Goal: Transaction & Acquisition: Purchase product/service

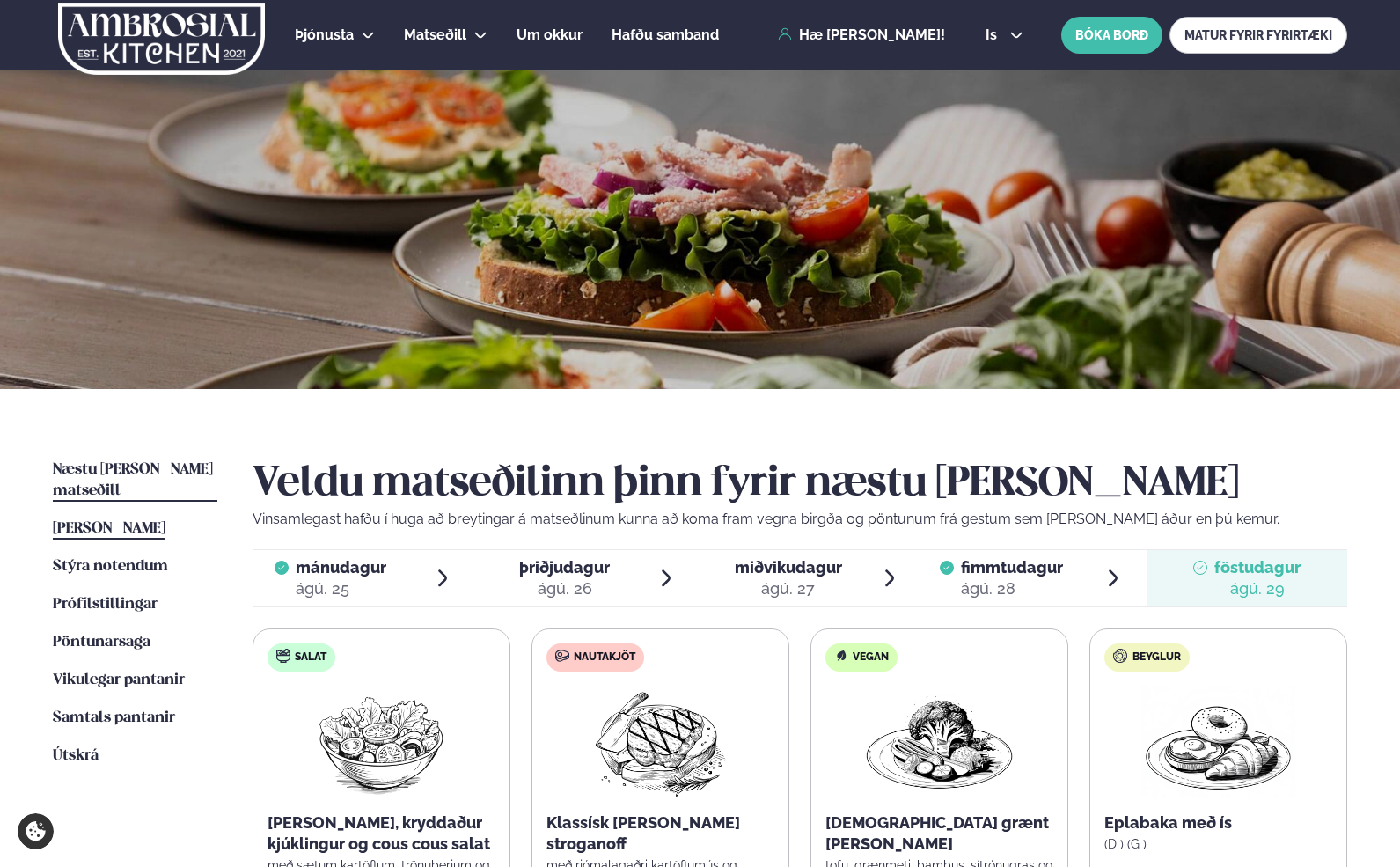
scroll to position [261, 0]
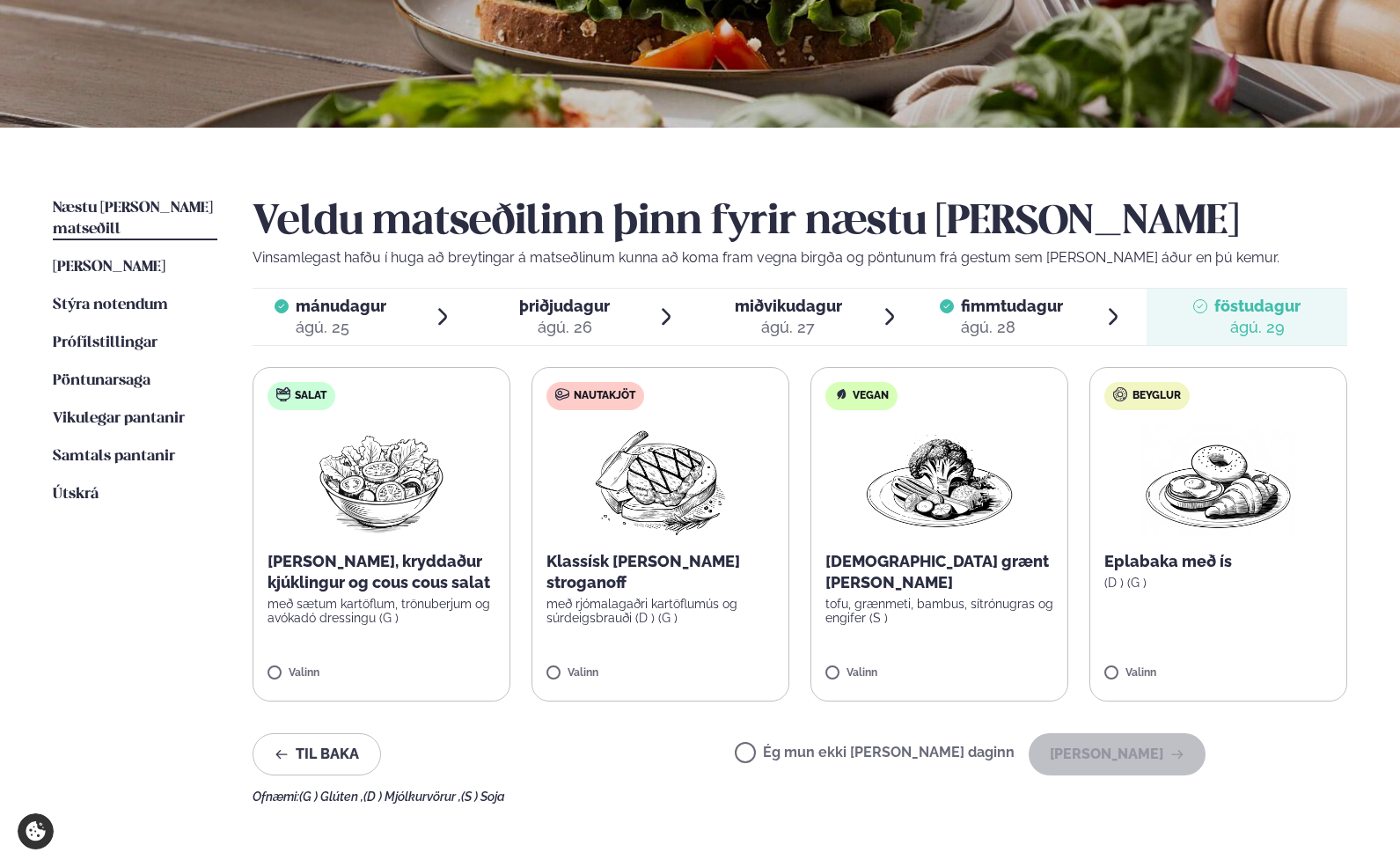
click at [123, 201] on span "Næstu [PERSON_NAME] matseðill" at bounding box center [132, 219] width 160 height 36
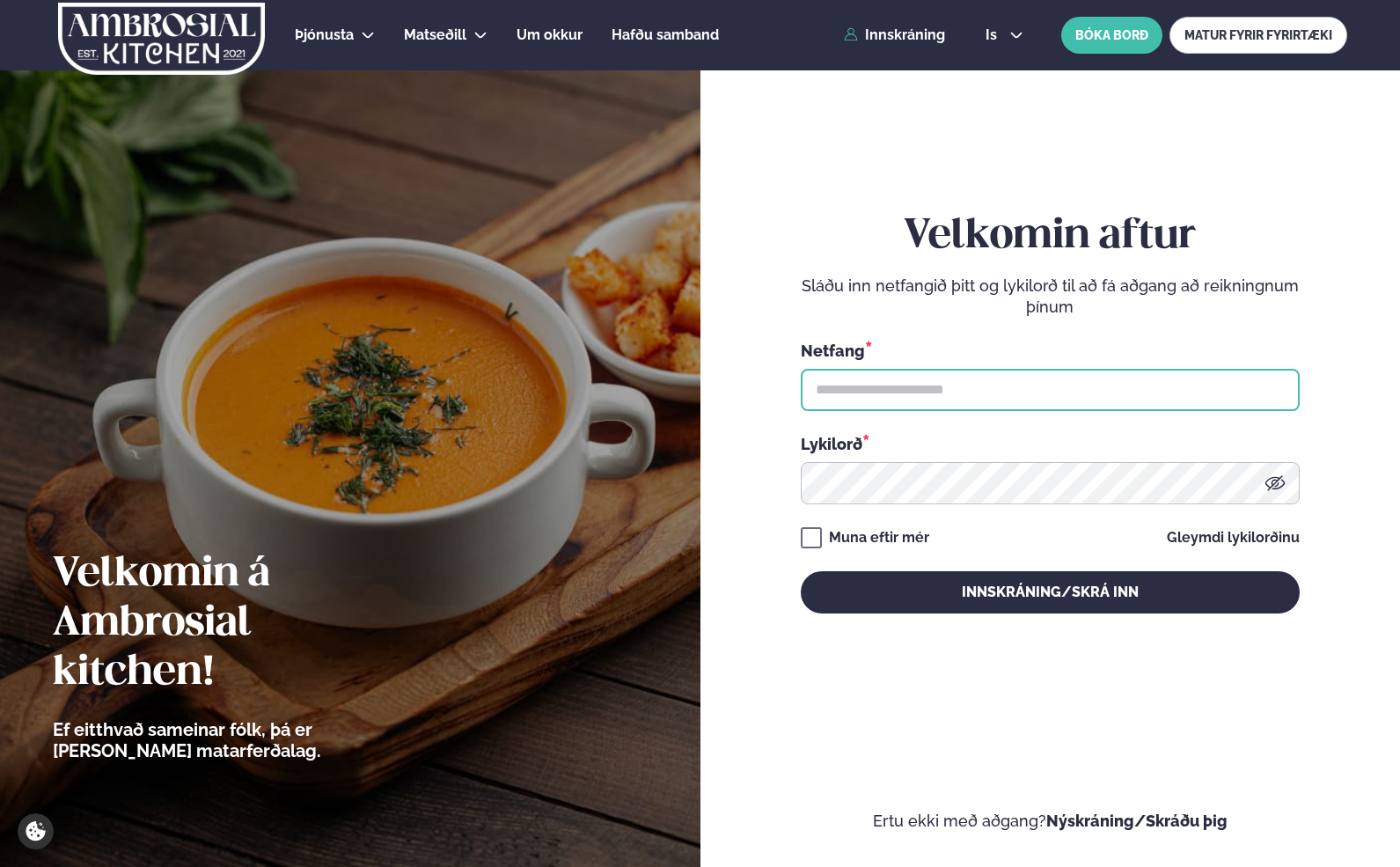
type input "**********"
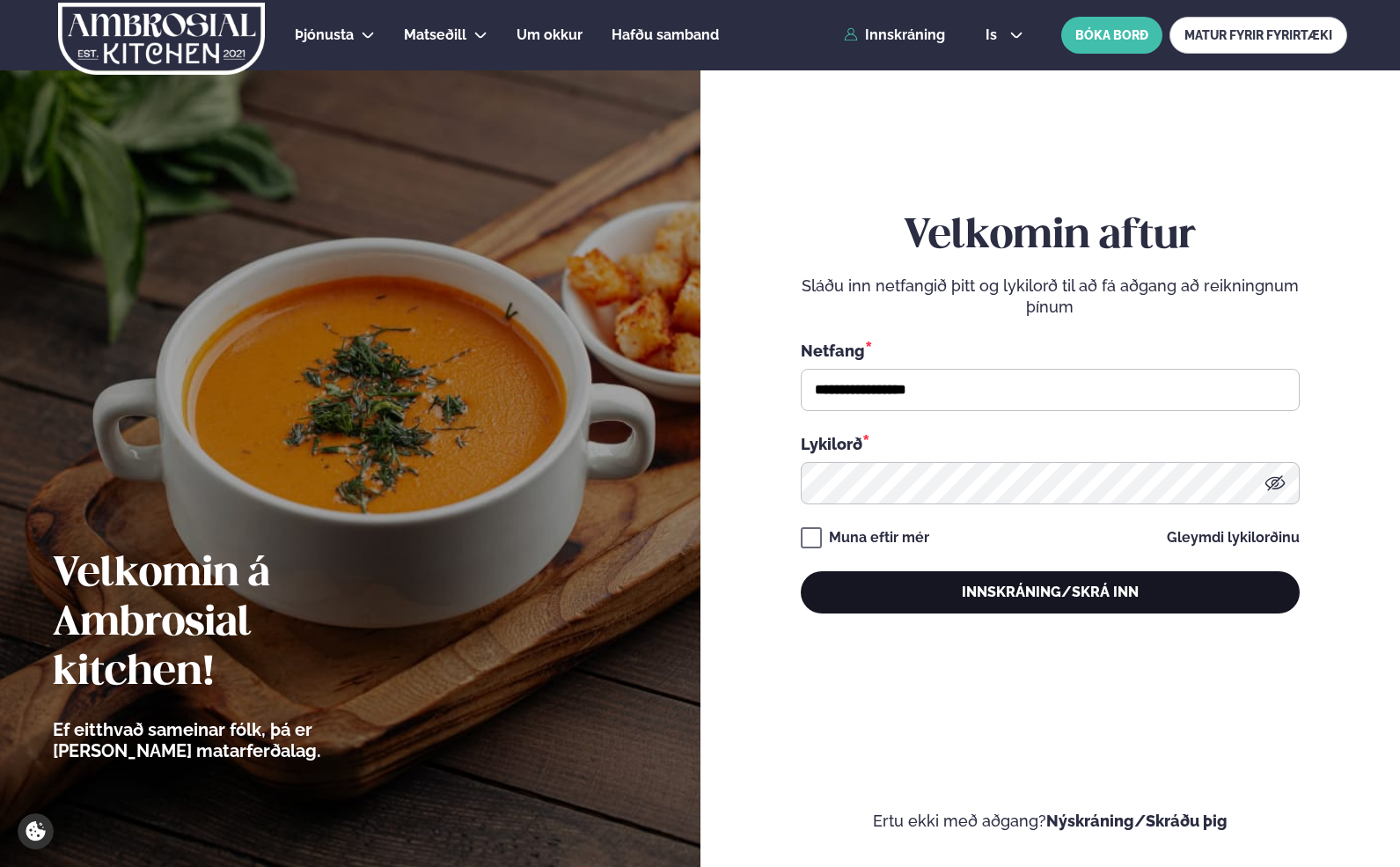
click at [930, 593] on button "Innskráning/Skrá inn" at bounding box center [1050, 592] width 499 height 42
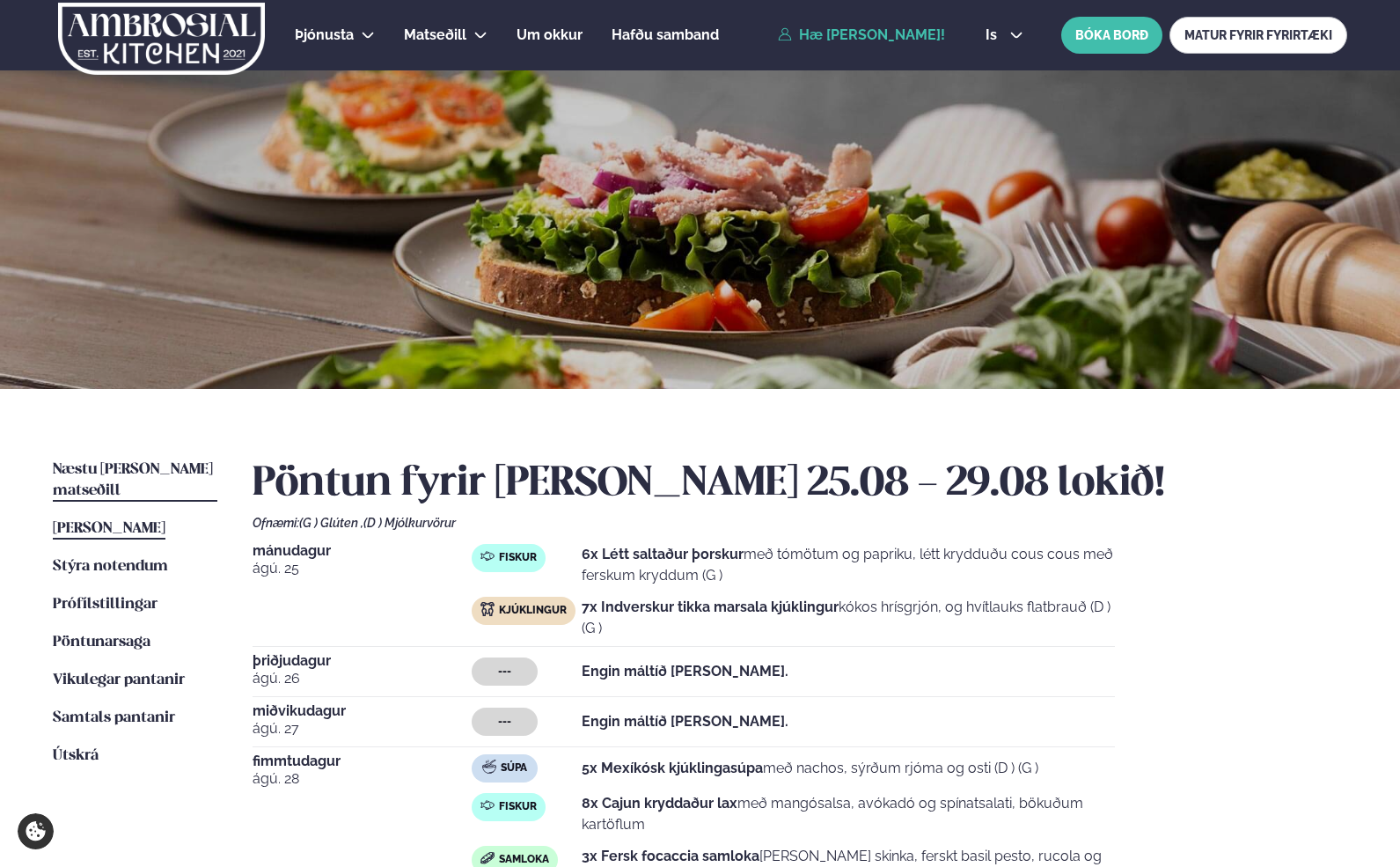
click at [173, 468] on span "Næstu [PERSON_NAME] matseðill" at bounding box center [132, 480] width 160 height 36
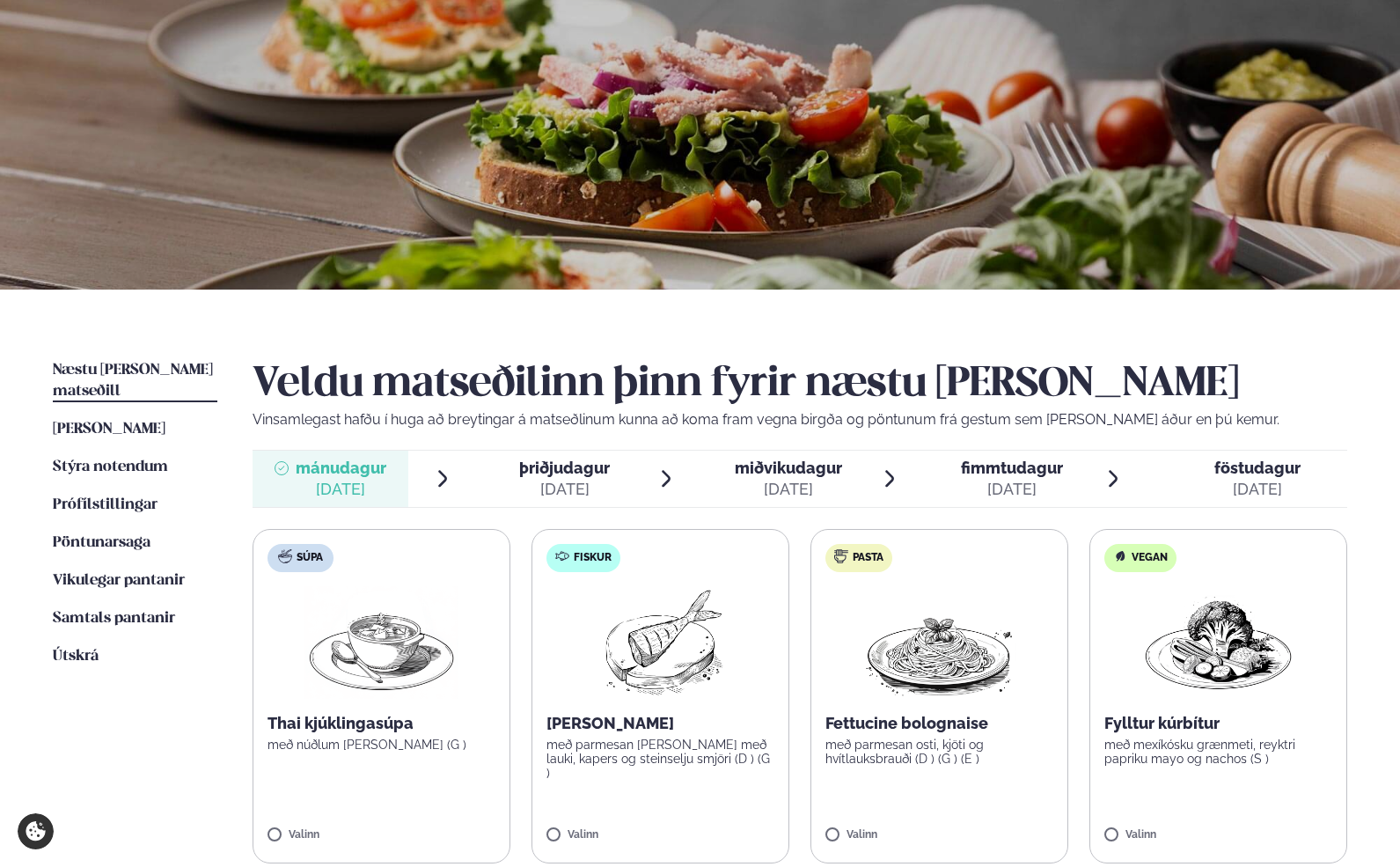
scroll to position [140, 0]
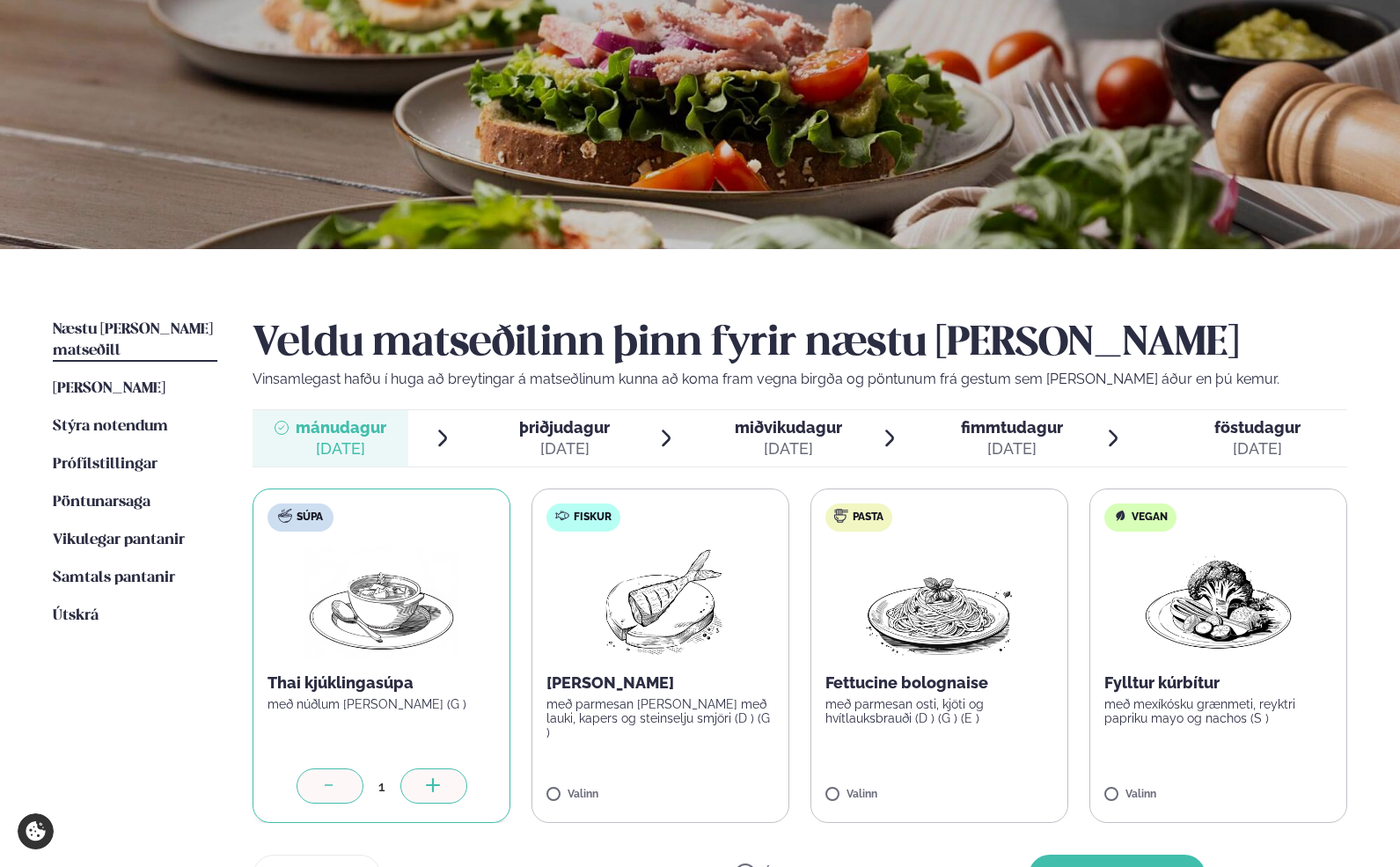
click at [429, 787] on icon at bounding box center [434, 787] width 17 height 17
click at [544, 793] on label "Fiskur Ofnbakaður þorskur með parmesan og panko með lauki, kapers og steinselju…" at bounding box center [660, 656] width 257 height 334
click at [710, 785] on icon at bounding box center [711, 785] width 14 height 2
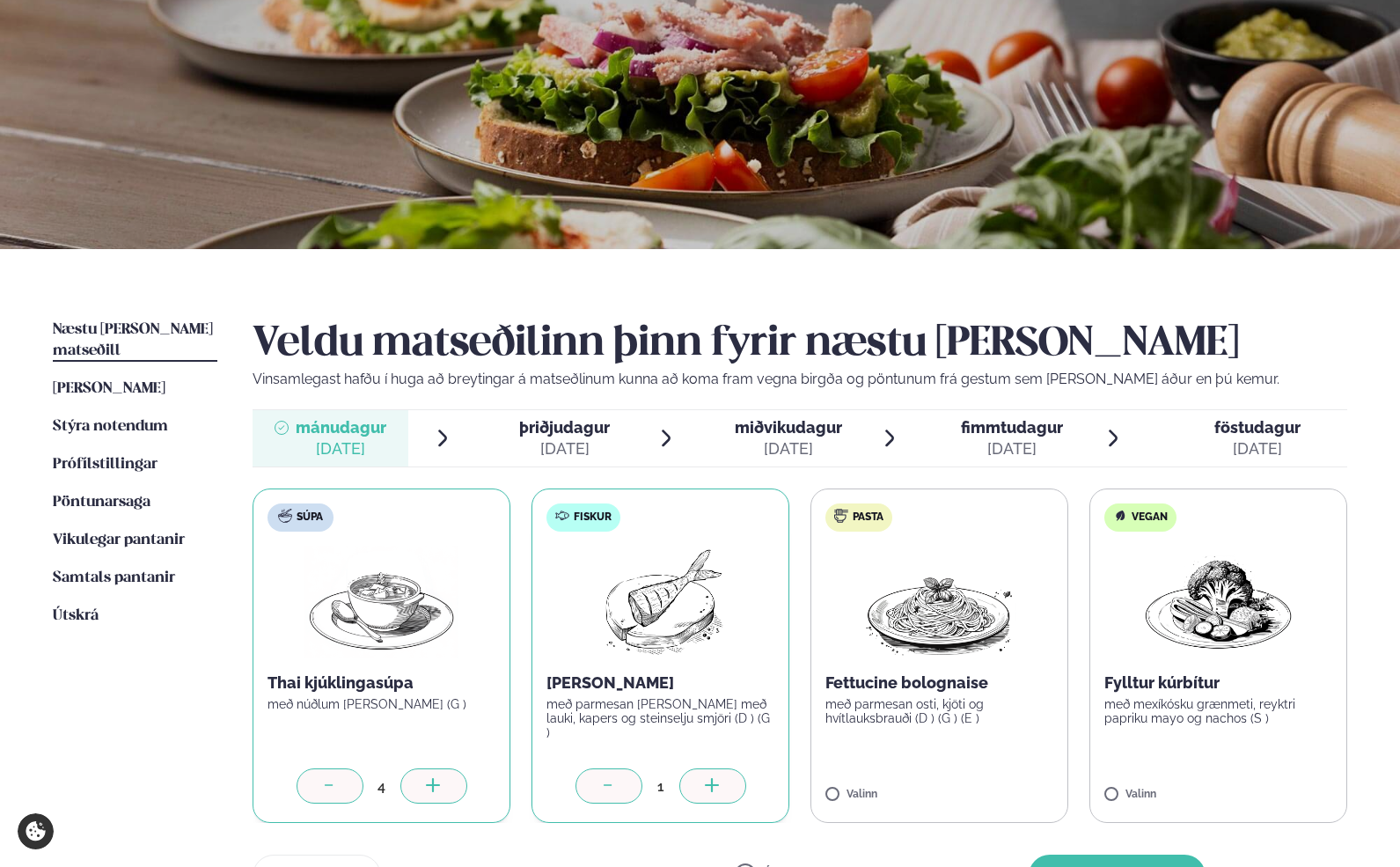
click at [710, 785] on icon at bounding box center [711, 785] width 14 height 2
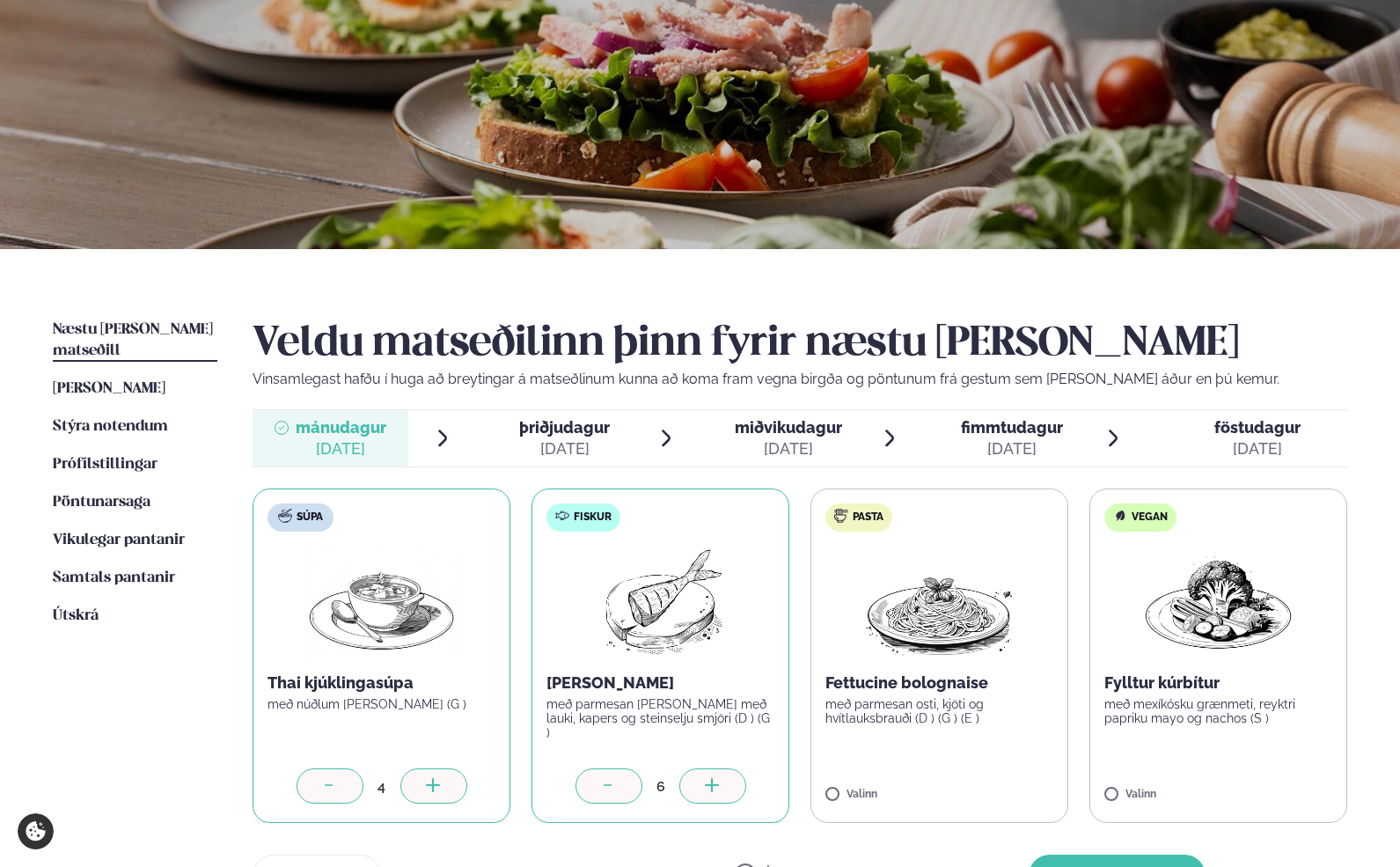
click at [710, 785] on icon at bounding box center [711, 785] width 14 height 2
click at [1017, 433] on span "fimmtudagur" at bounding box center [1011, 427] width 102 height 18
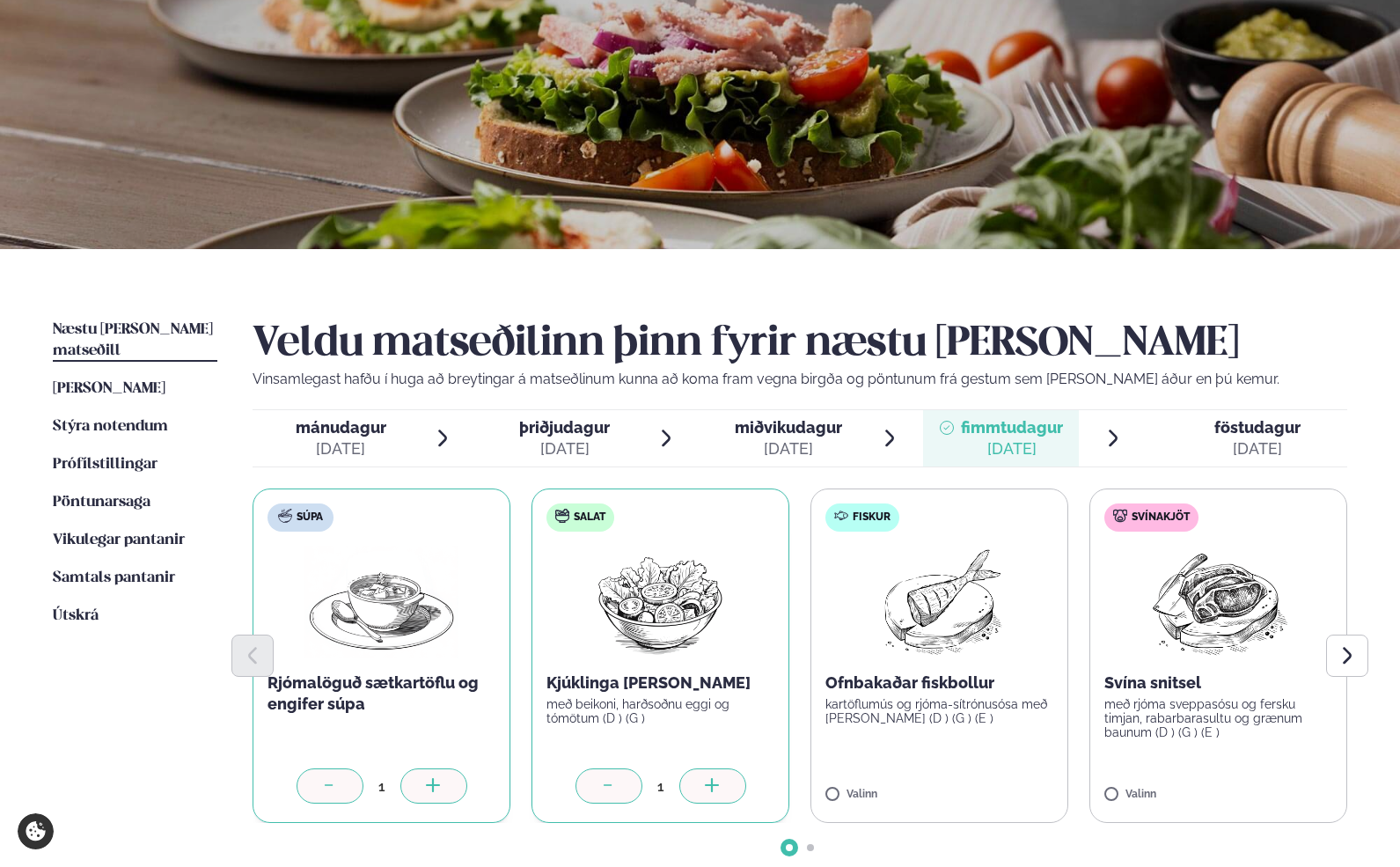
click at [712, 784] on icon at bounding box center [711, 785] width 14 height 2
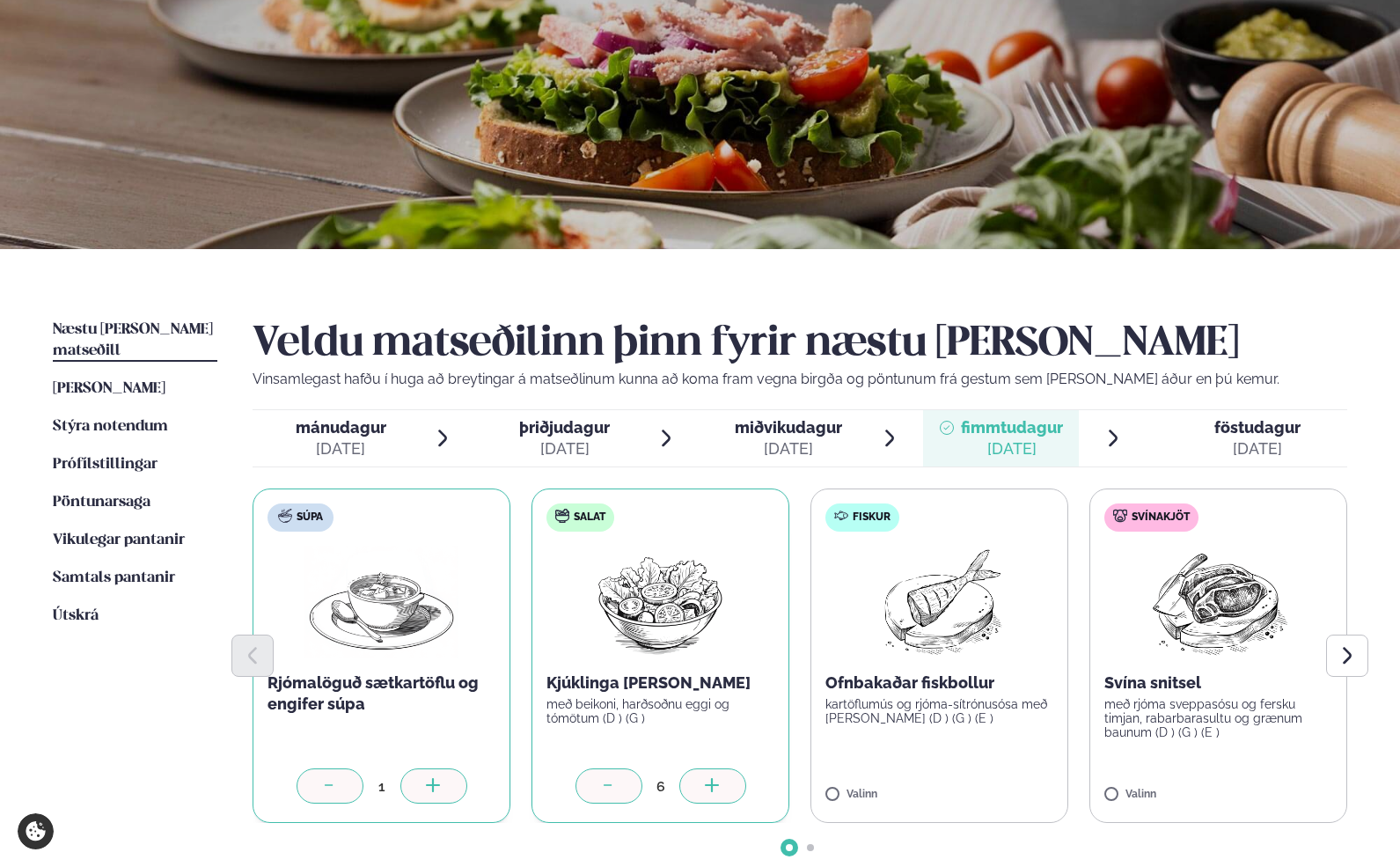
click at [712, 784] on icon at bounding box center [711, 785] width 14 height 2
click at [606, 784] on icon at bounding box center [609, 787] width 17 height 17
click at [1270, 781] on icon at bounding box center [1269, 785] width 2 height 14
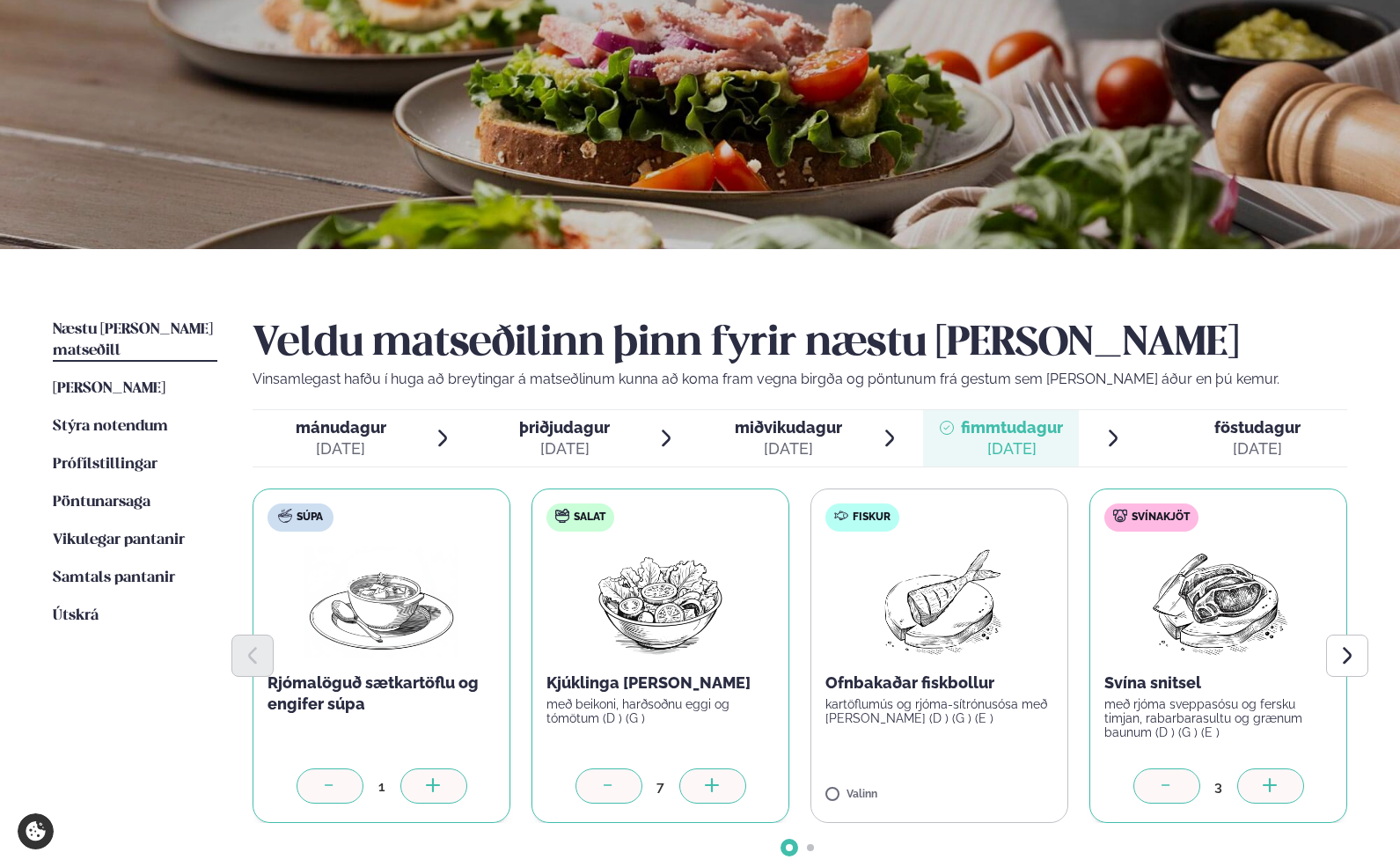
click at [1270, 781] on icon at bounding box center [1269, 785] width 2 height 14
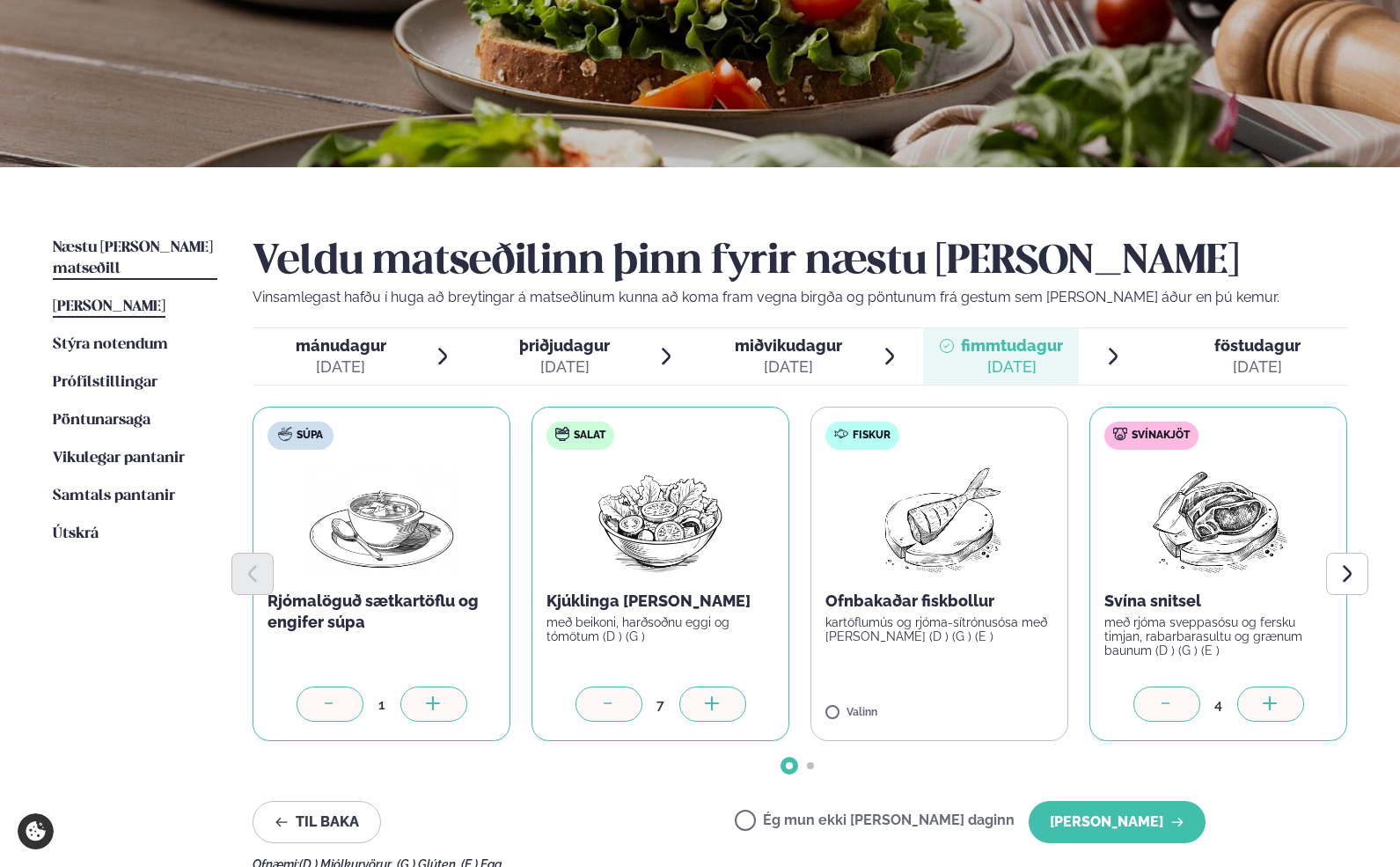
click at [151, 299] on span "[PERSON_NAME]" at bounding box center [109, 306] width 113 height 15
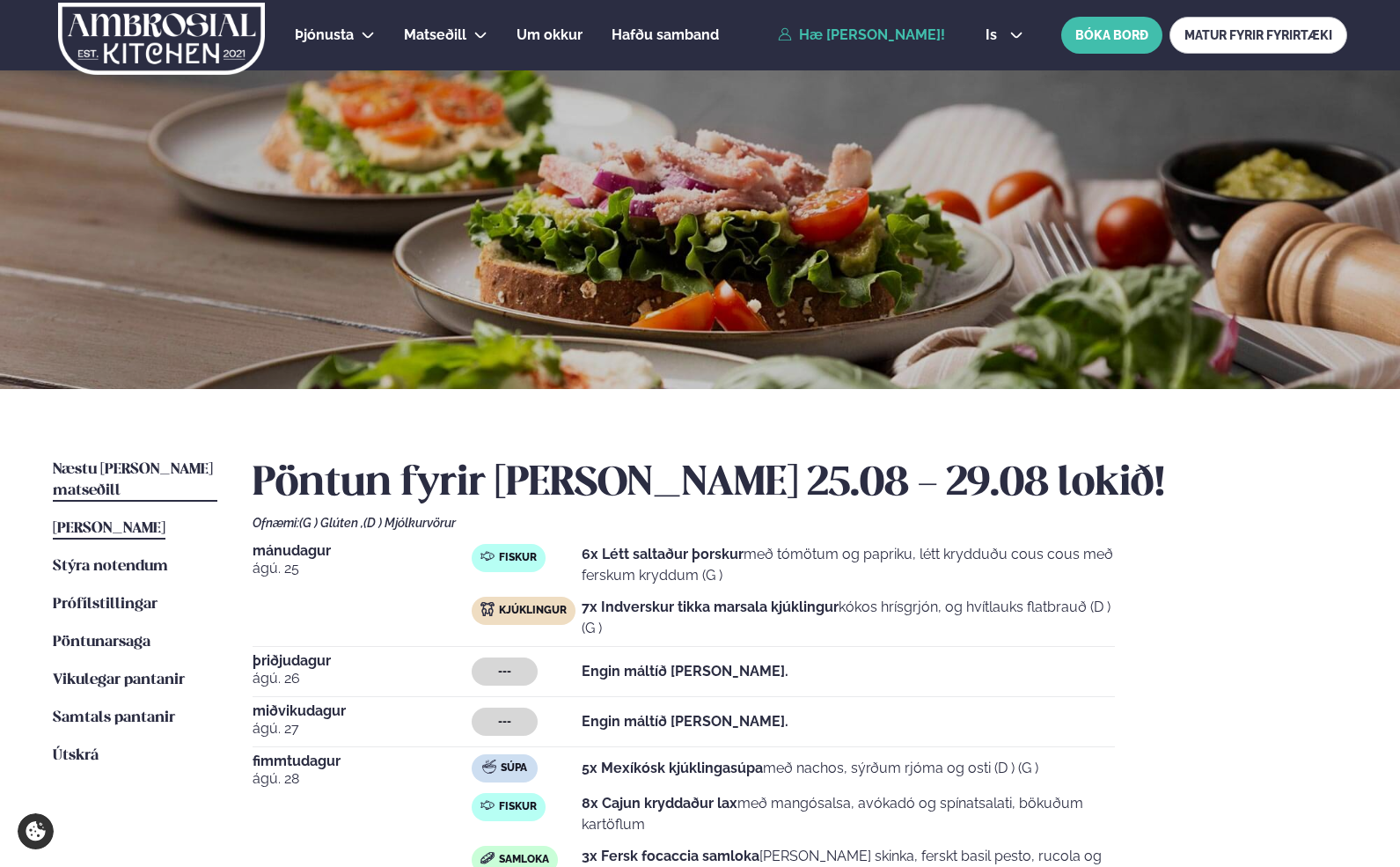
click at [107, 470] on span "Næstu [PERSON_NAME] matseðill" at bounding box center [132, 480] width 160 height 36
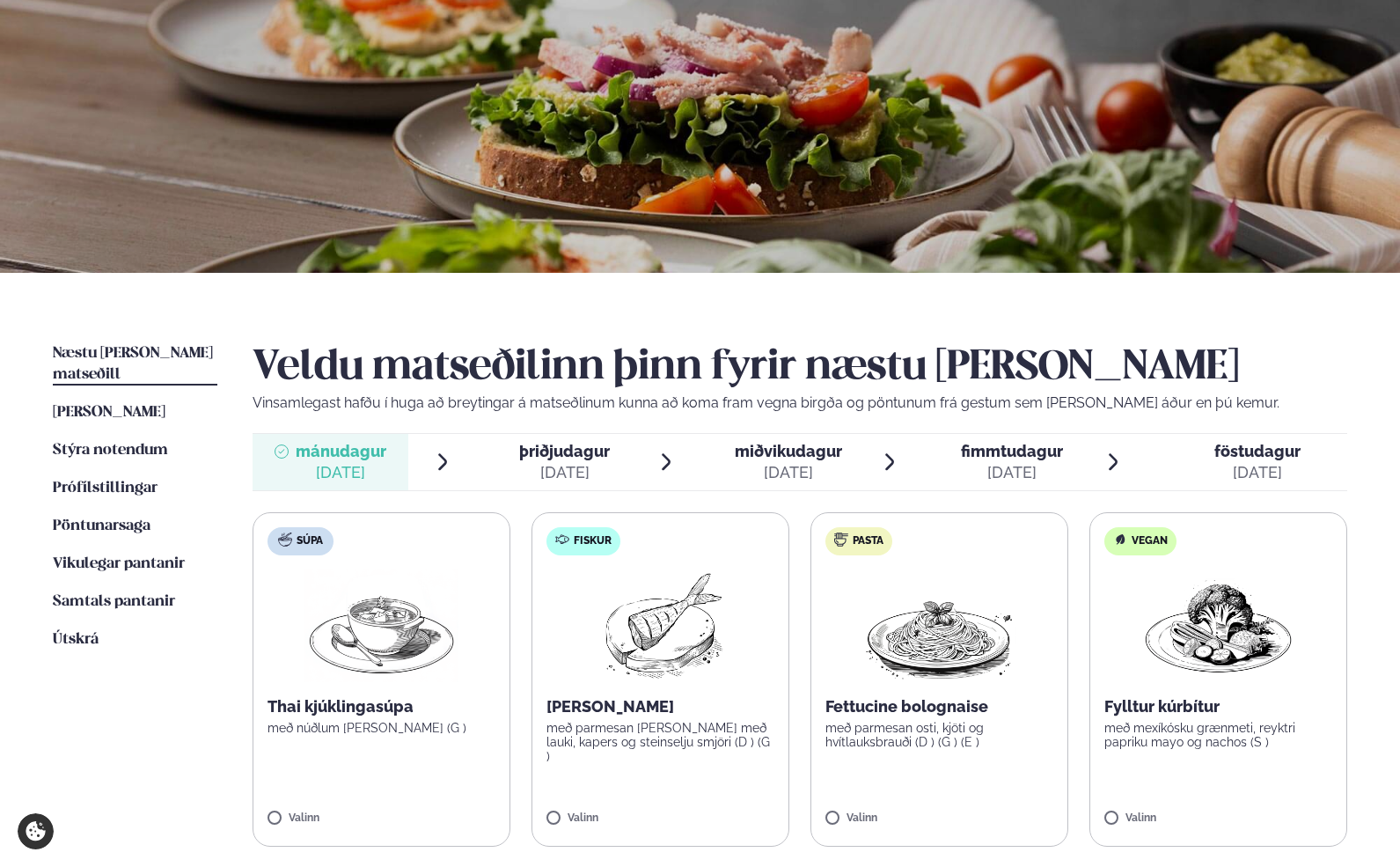
scroll to position [118, 0]
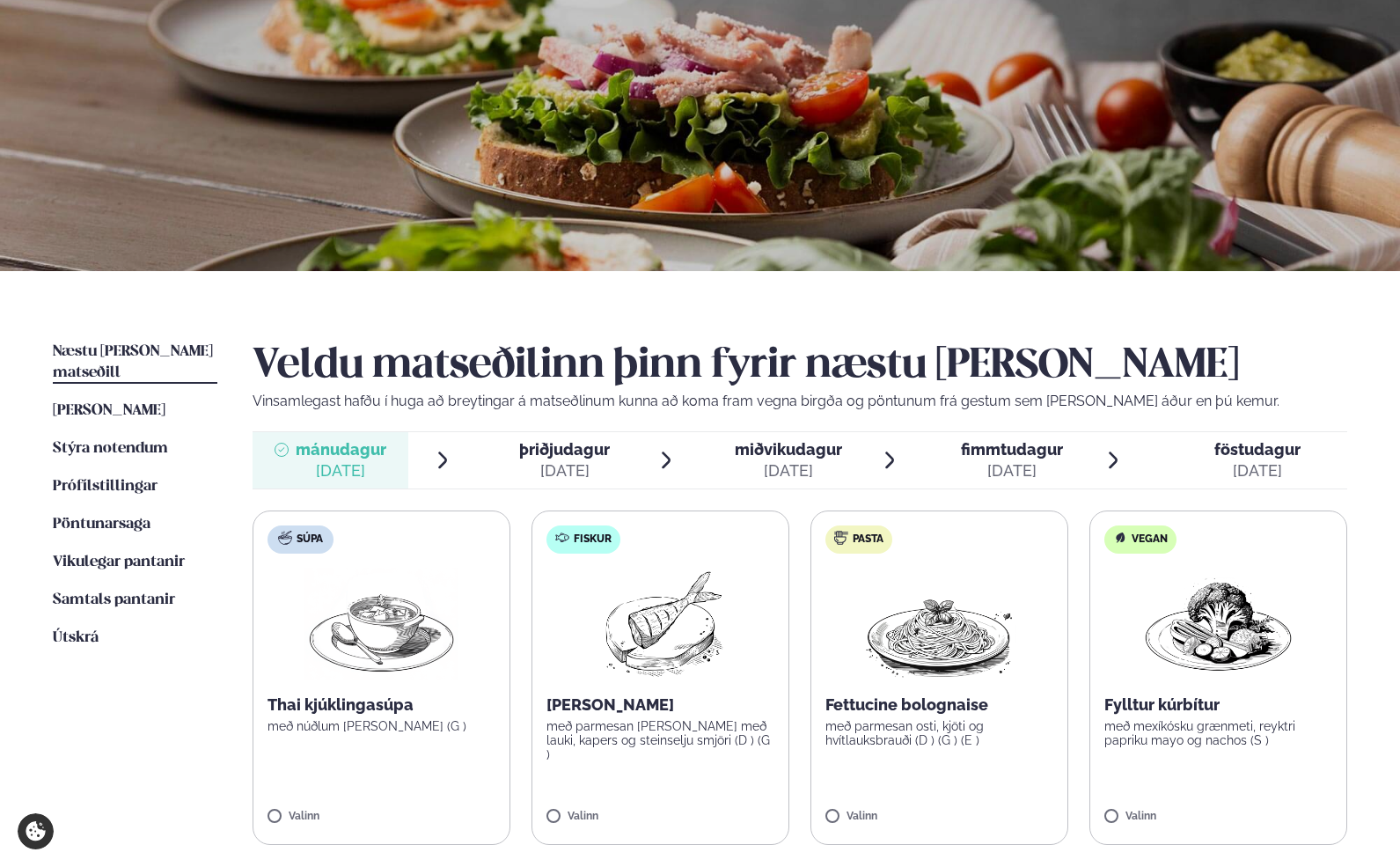
click at [988, 449] on span "fimmtudagur" at bounding box center [1011, 449] width 102 height 18
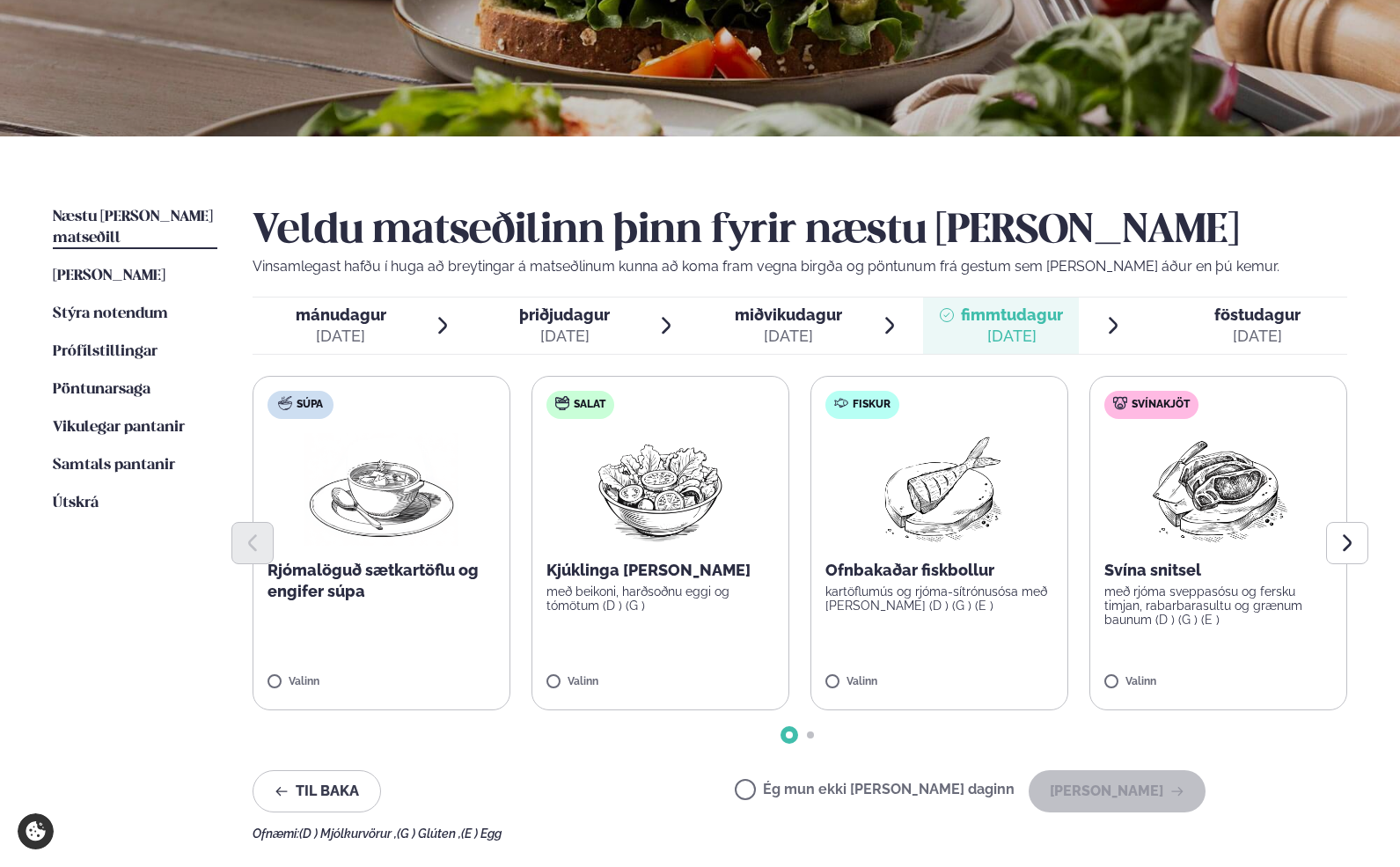
scroll to position [289, 0]
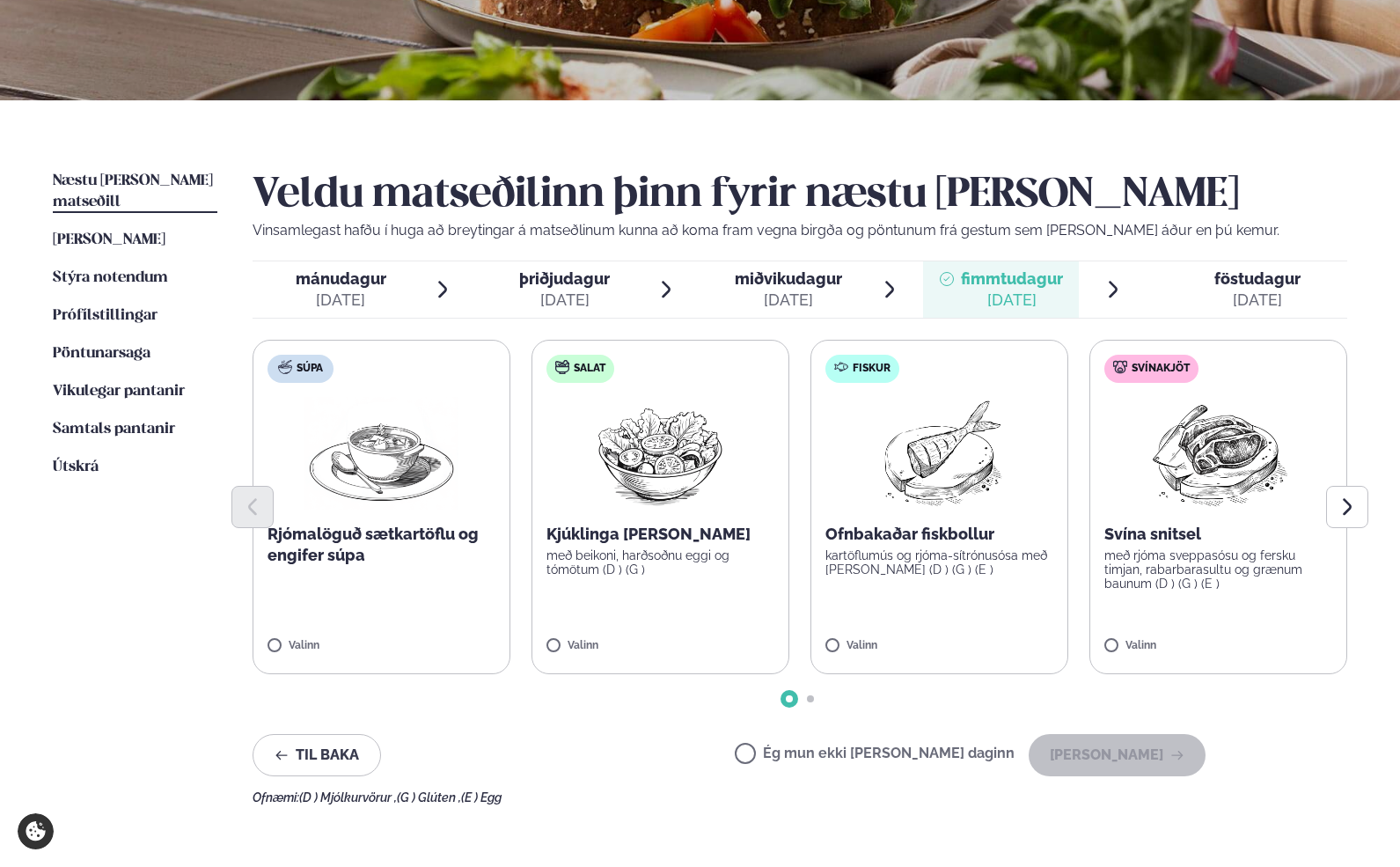
click at [266, 644] on label "Súpa Rjómalöguð sætkartöflu og engifer súpa Valinn" at bounding box center [381, 507] width 257 height 334
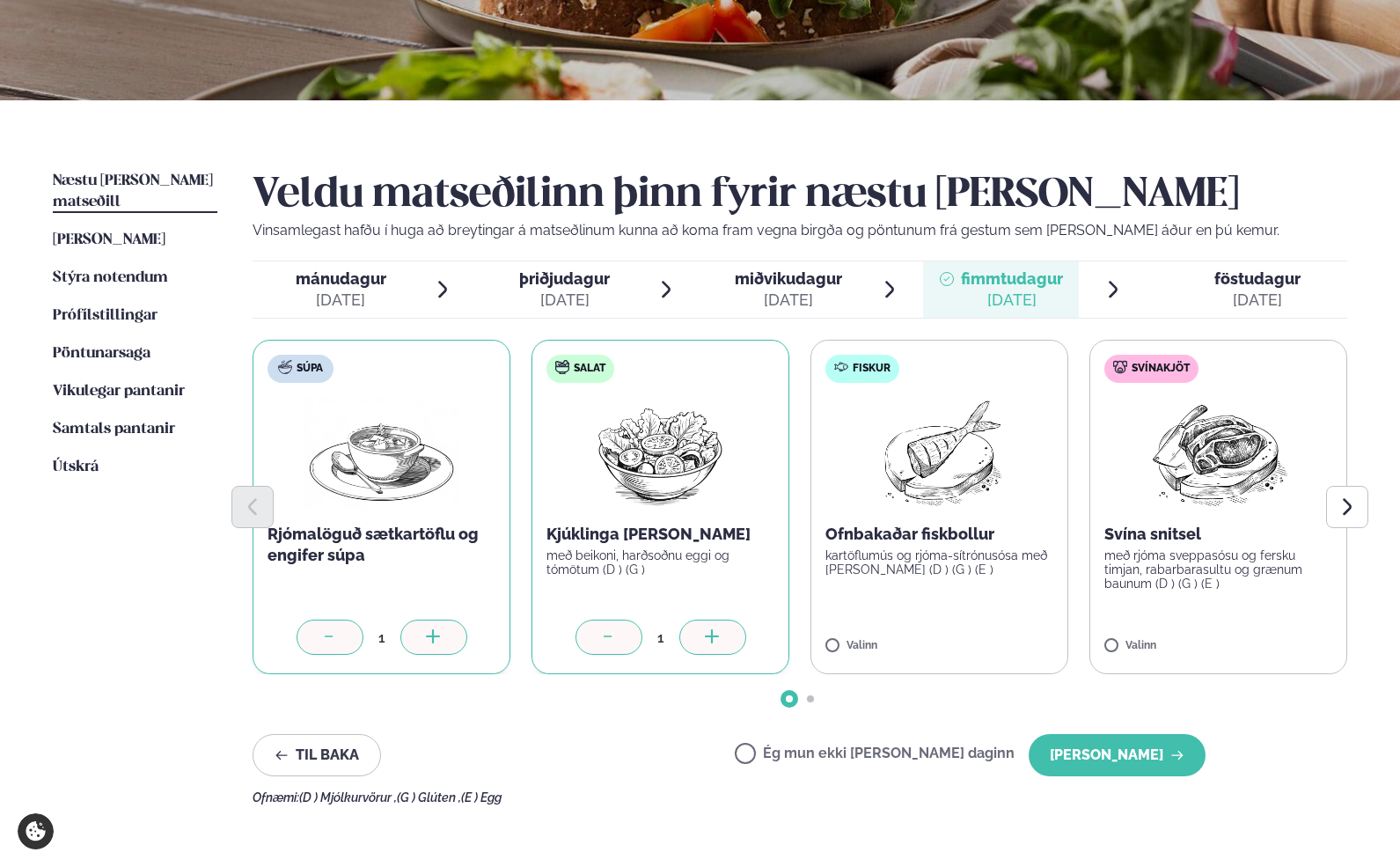
click at [716, 630] on icon at bounding box center [713, 639] width 17 height 17
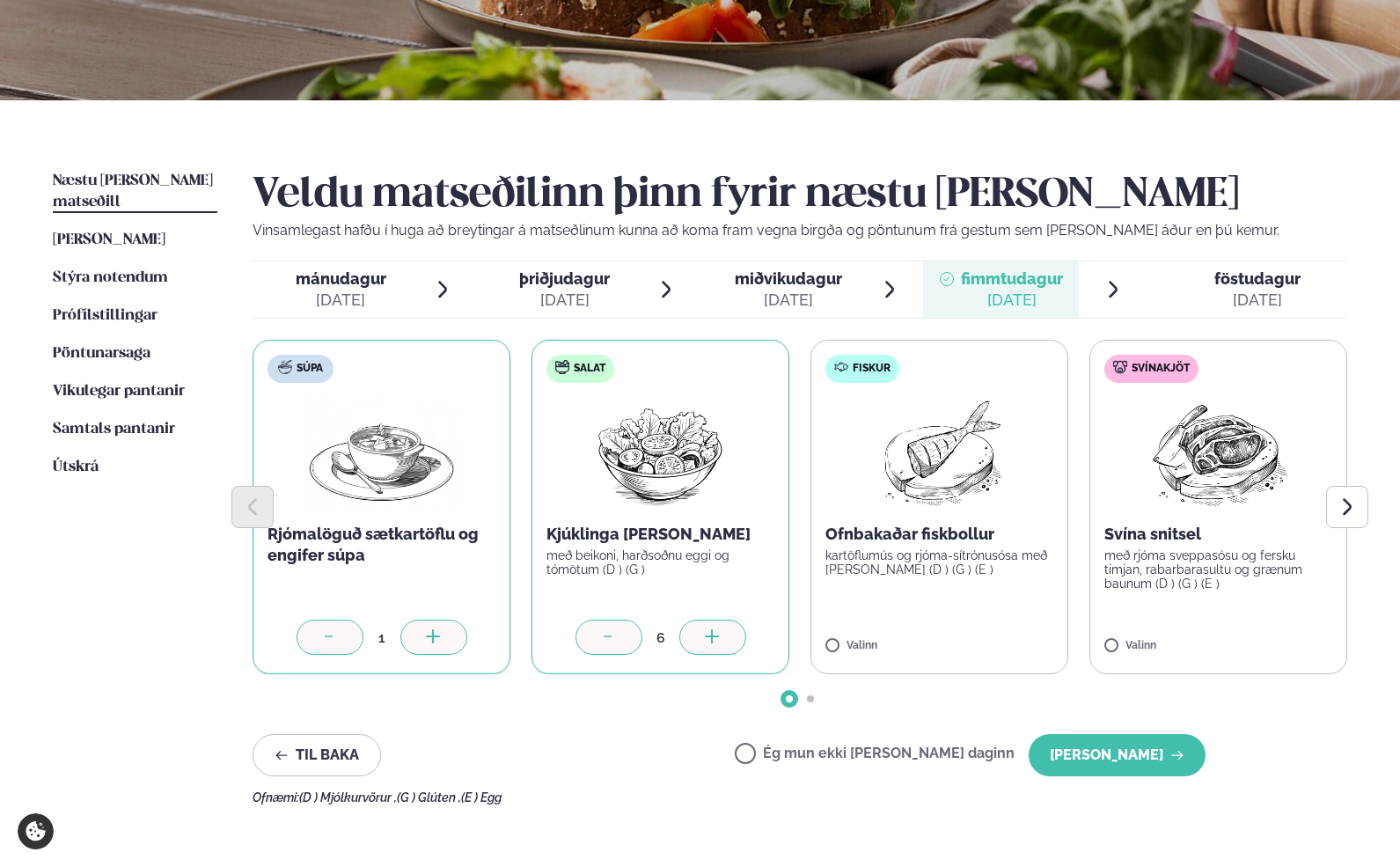
click at [716, 630] on icon at bounding box center [713, 639] width 17 height 17
click at [1279, 634] on icon at bounding box center [1271, 639] width 17 height 17
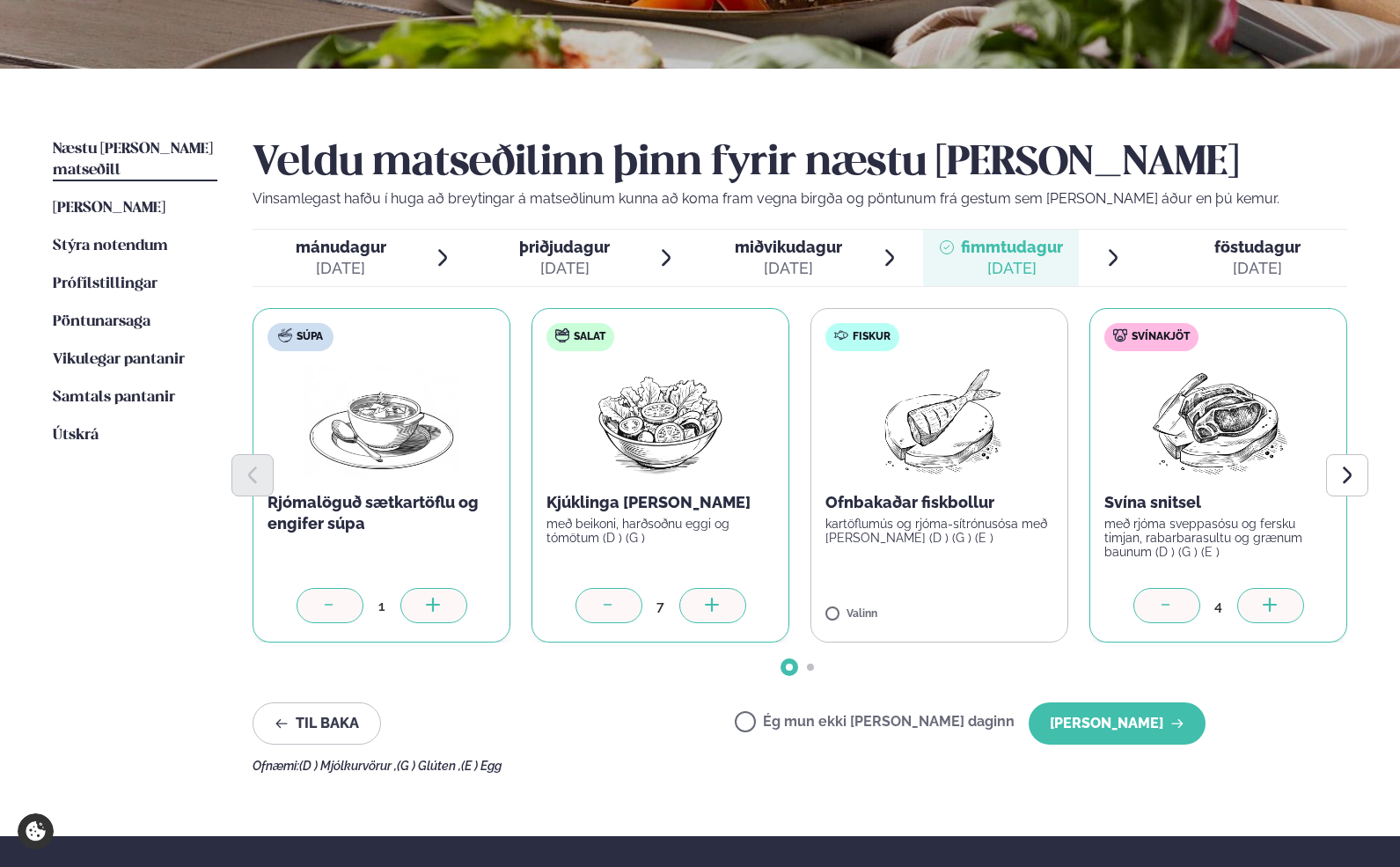
scroll to position [349, 0]
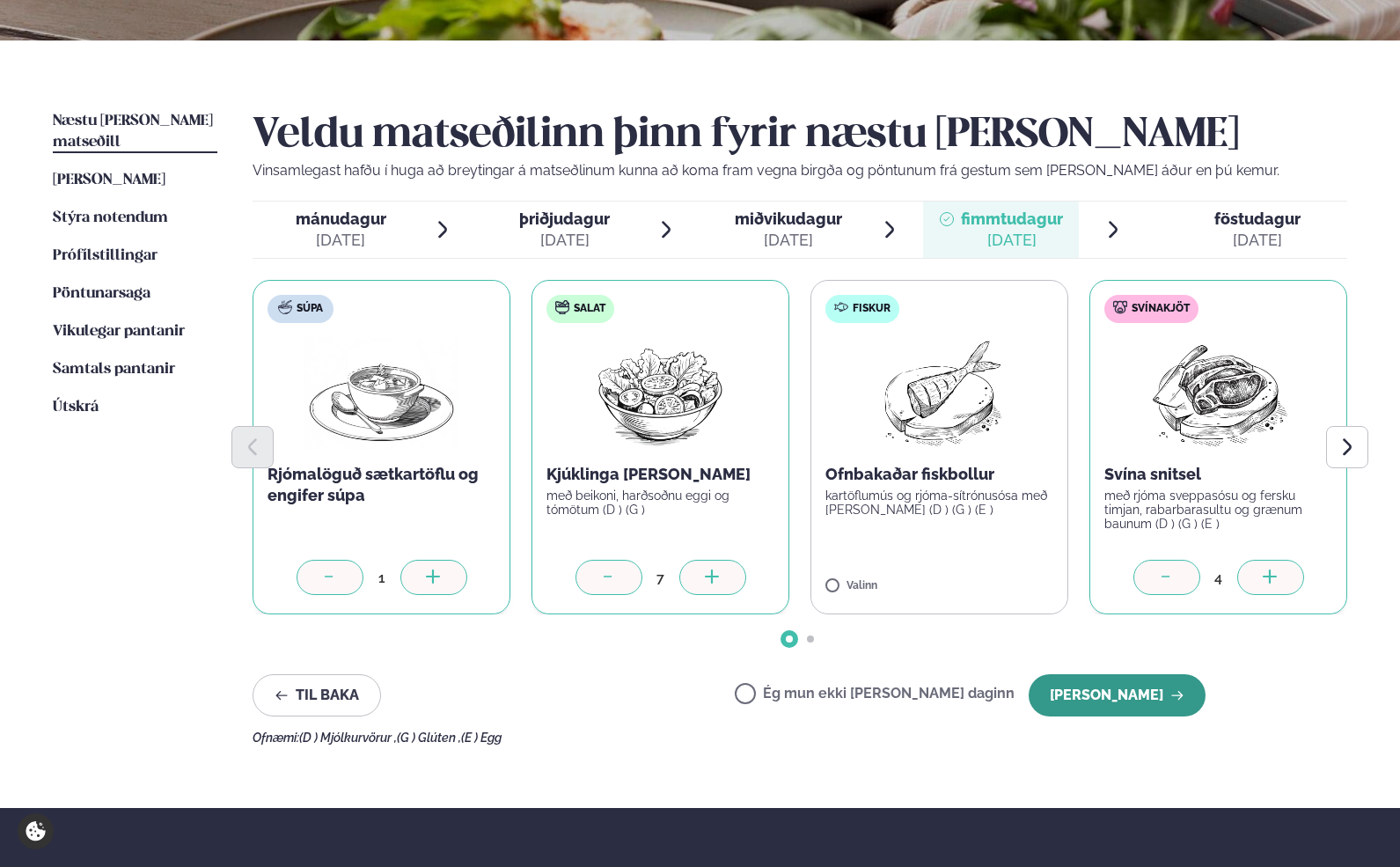
click at [1103, 694] on button "[PERSON_NAME]" at bounding box center [1117, 695] width 177 height 42
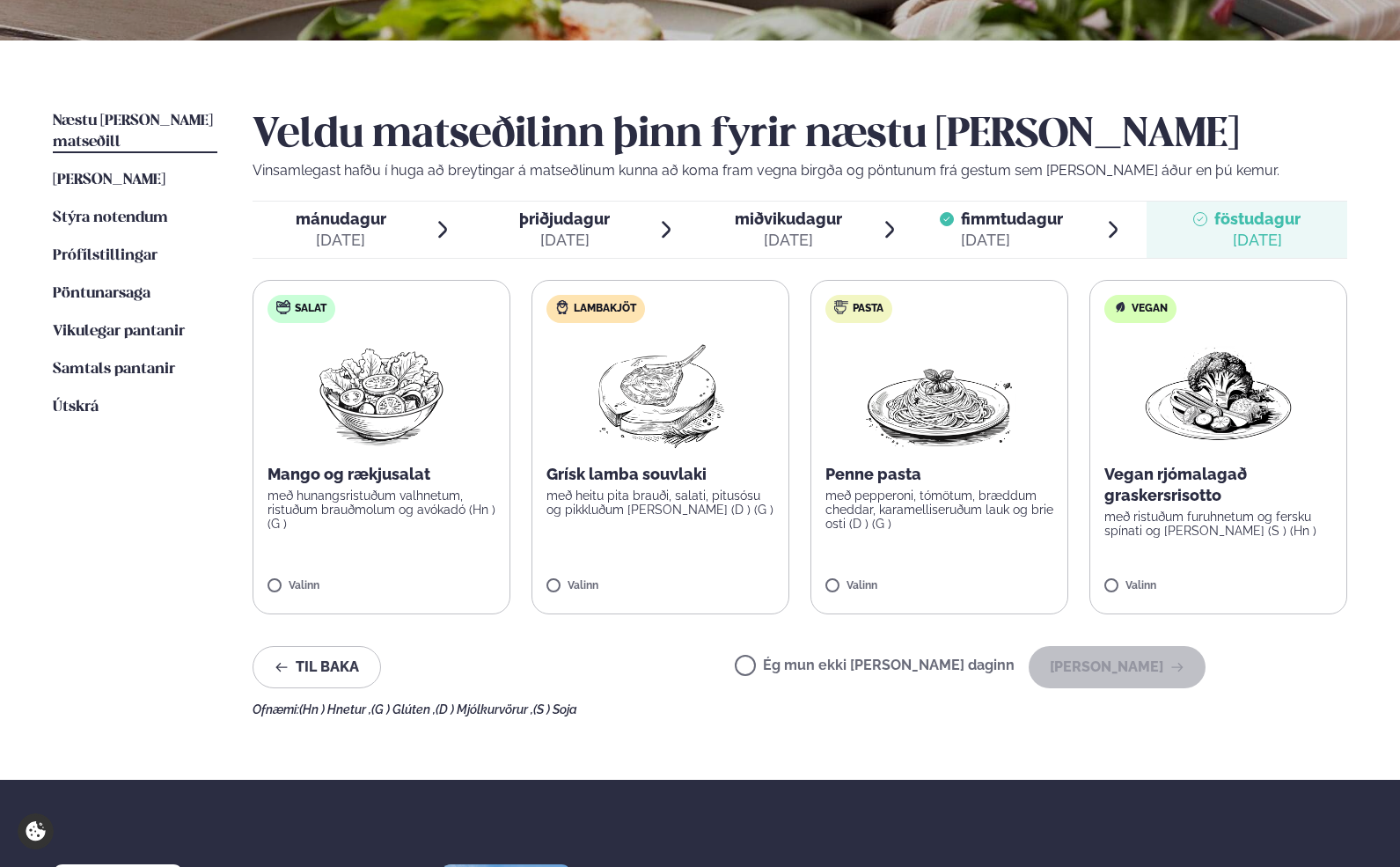
click at [997, 220] on span "fimmtudagur" at bounding box center [1011, 219] width 102 height 18
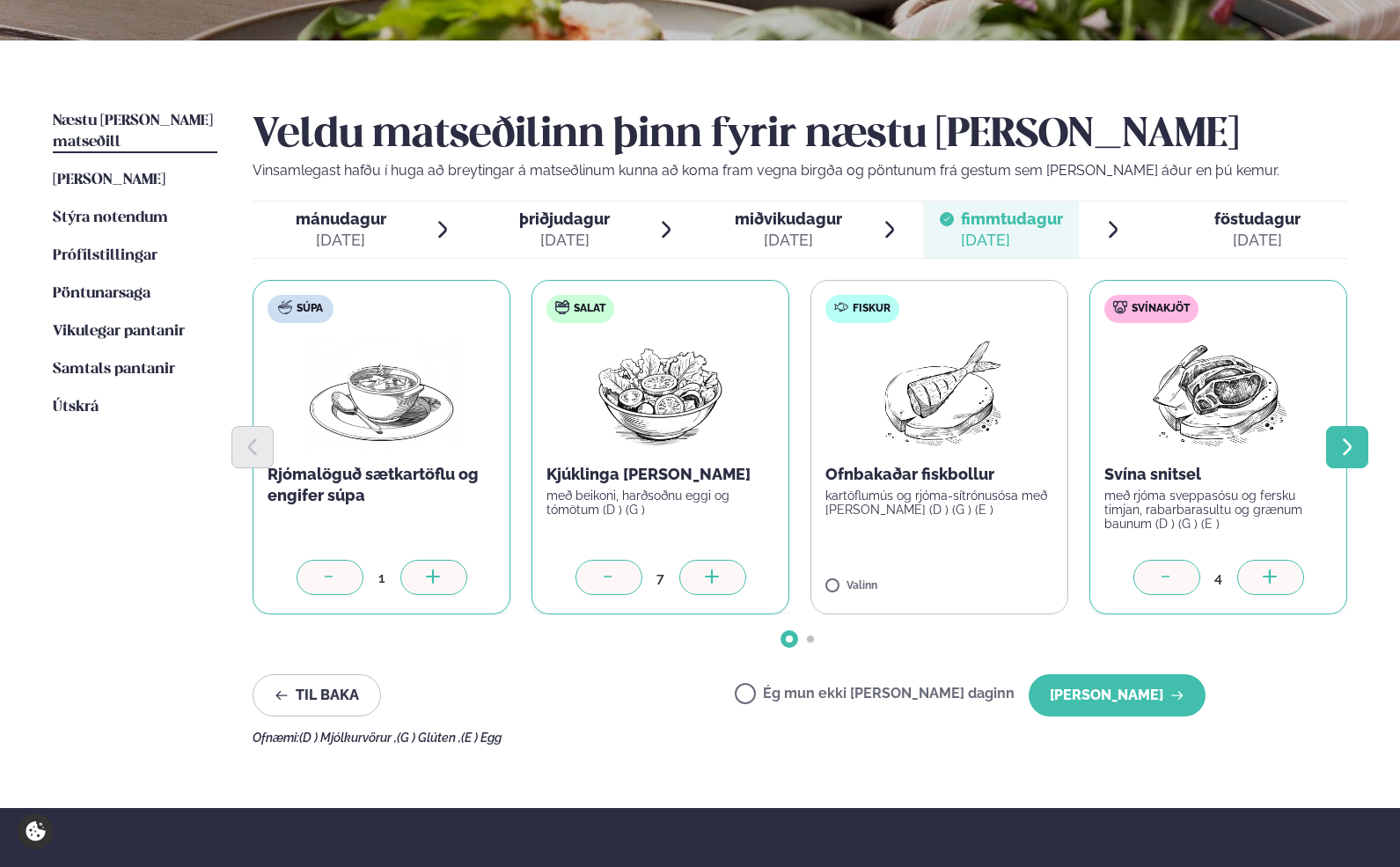
click at [1339, 449] on icon "Next slide" at bounding box center [1348, 447] width 21 height 21
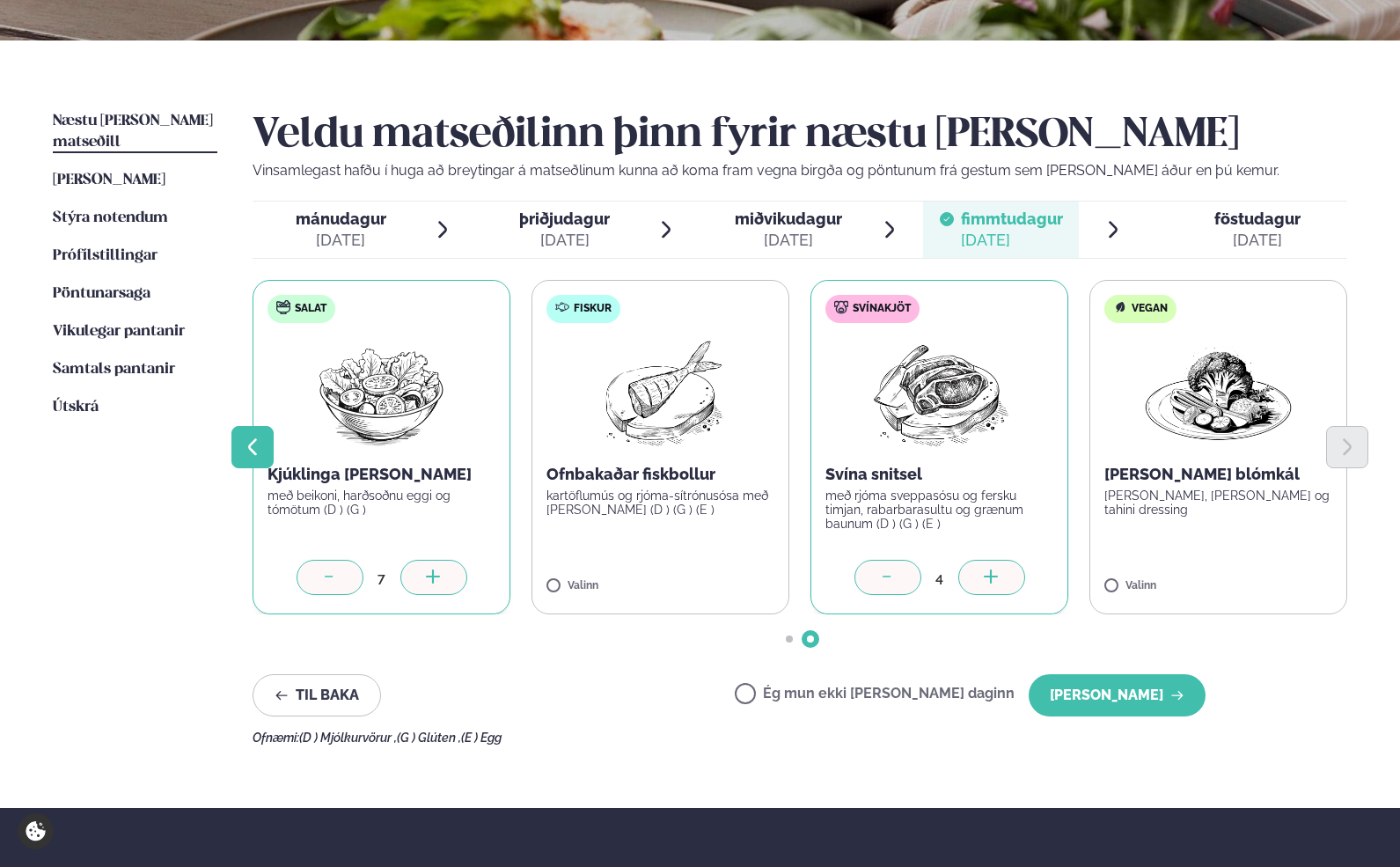
click at [254, 444] on icon "Previous slide" at bounding box center [253, 447] width 21 height 21
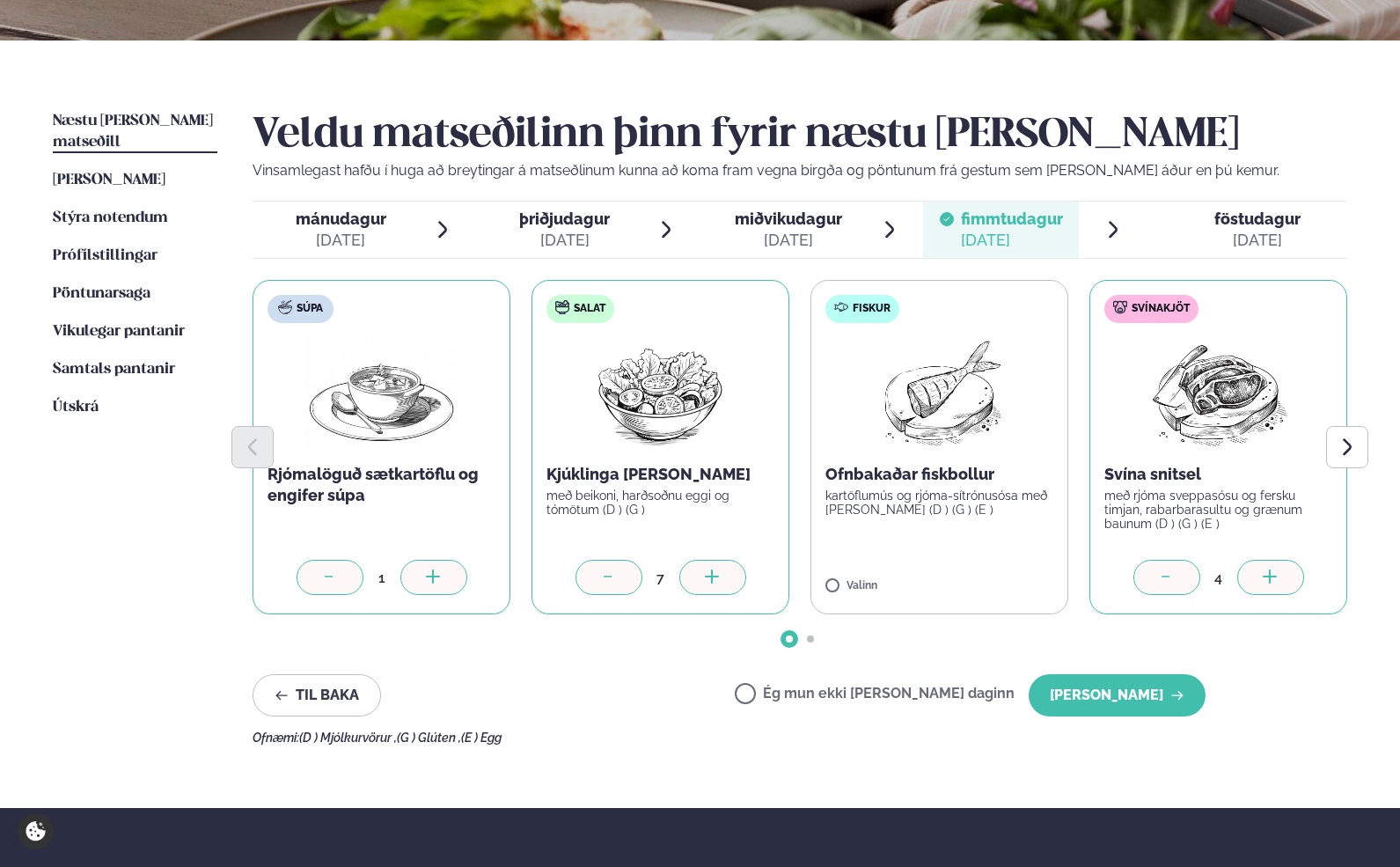
click at [355, 235] on div "sep. 1" at bounding box center [340, 240] width 90 height 21
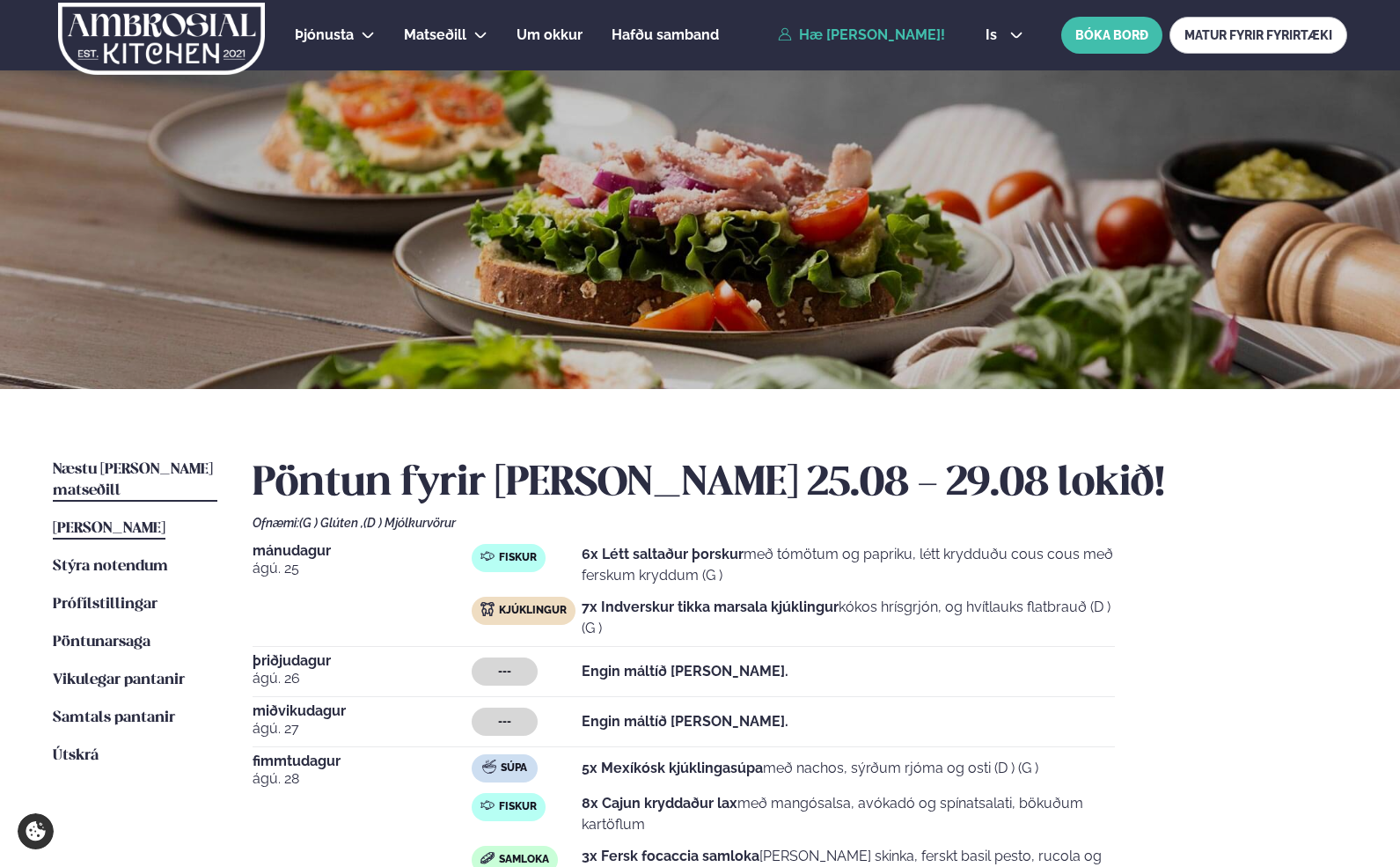
click at [144, 465] on span "Næstu [PERSON_NAME] matseðill" at bounding box center [132, 480] width 160 height 36
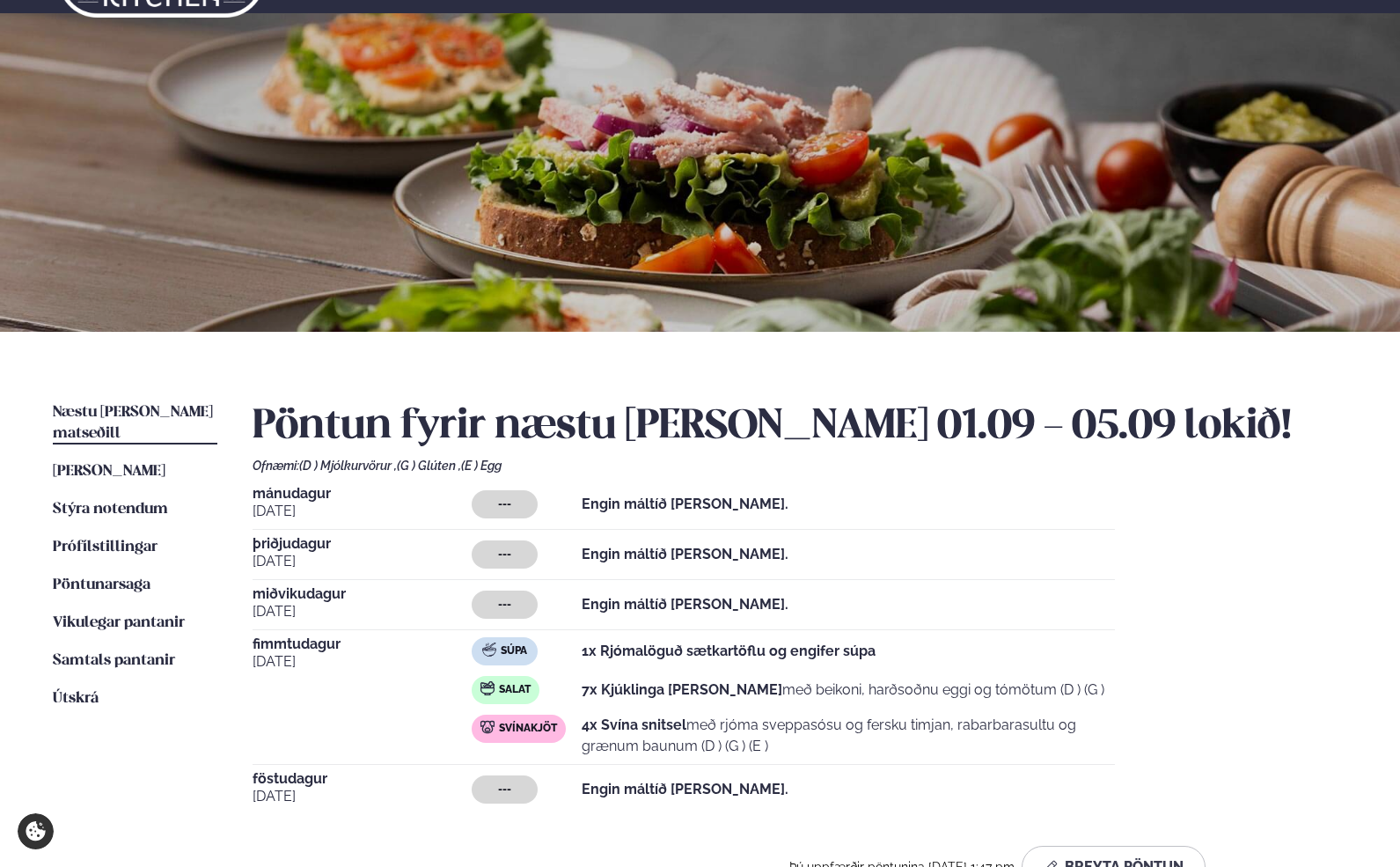
scroll to position [77, 0]
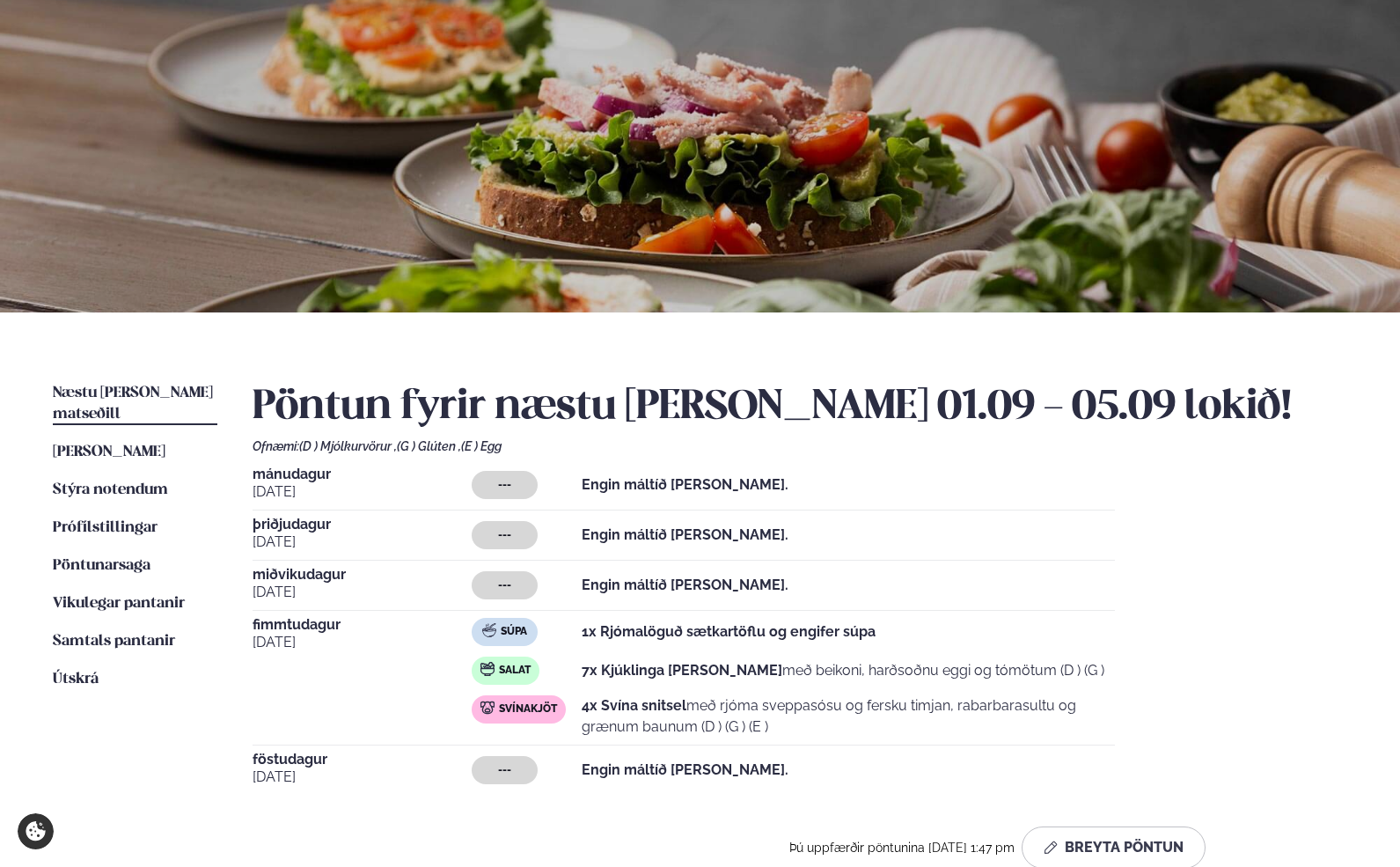
click at [100, 391] on span "Næstu [PERSON_NAME] matseðill" at bounding box center [132, 403] width 160 height 36
